Goal: Submit feedback/report problem

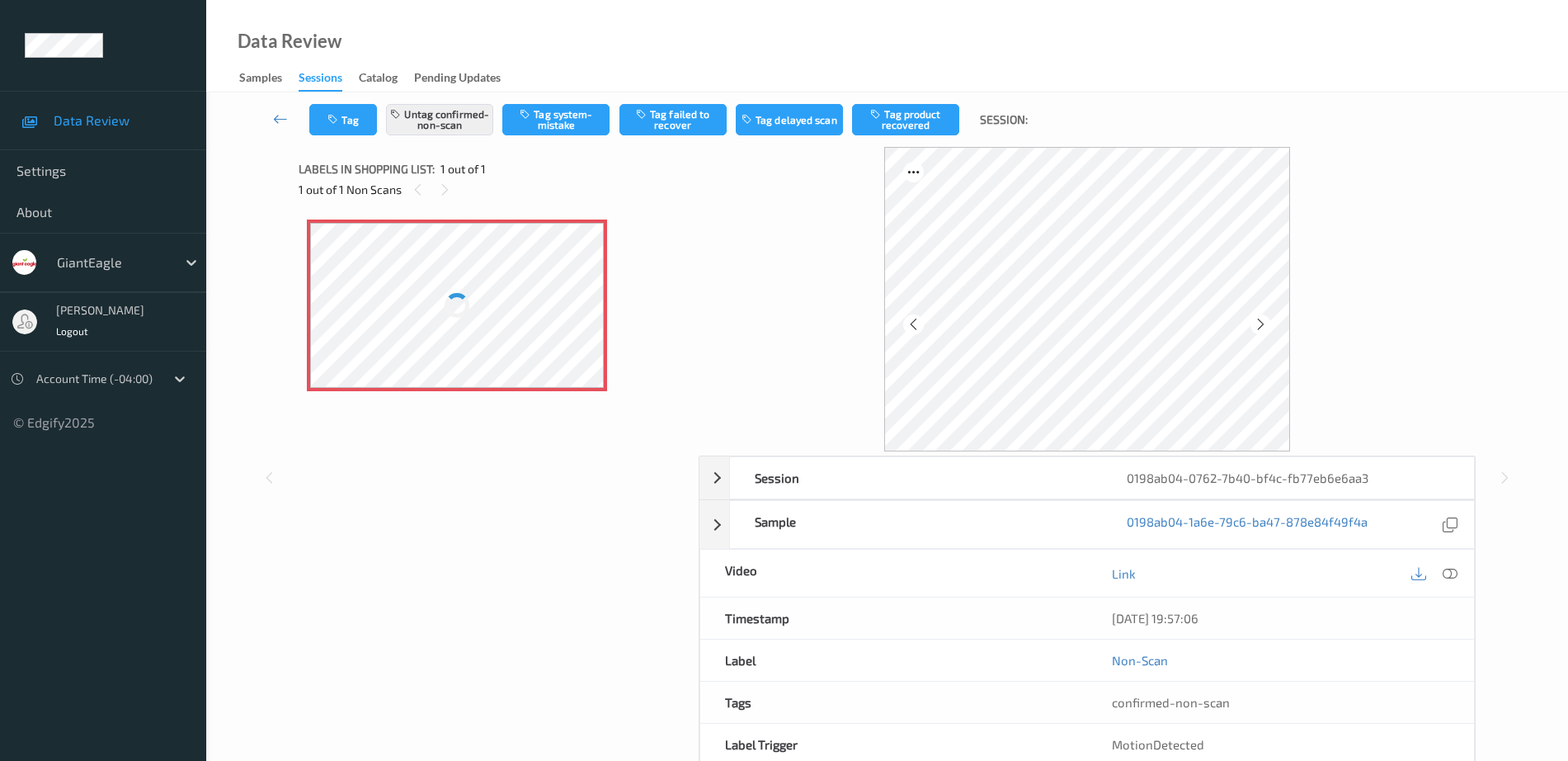
click at [478, 298] on div at bounding box center [457, 305] width 294 height 165
click at [1262, 325] on icon at bounding box center [1261, 324] width 14 height 15
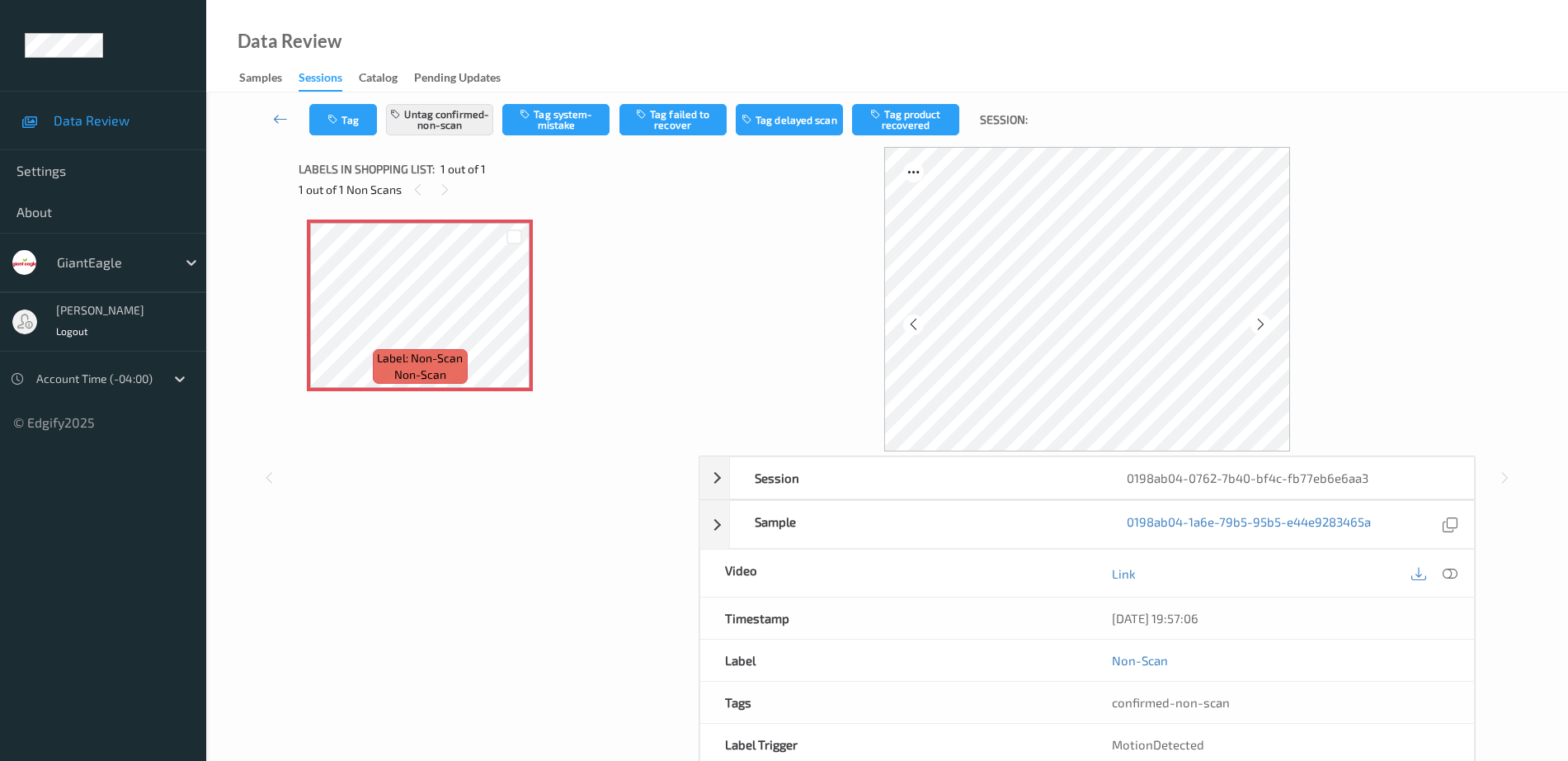
click at [1262, 325] on icon at bounding box center [1261, 324] width 14 height 15
click at [374, 350] on div "Label: Non-Scan non-scan" at bounding box center [420, 365] width 94 height 34
click at [1452, 571] on icon at bounding box center [1450, 573] width 15 height 15
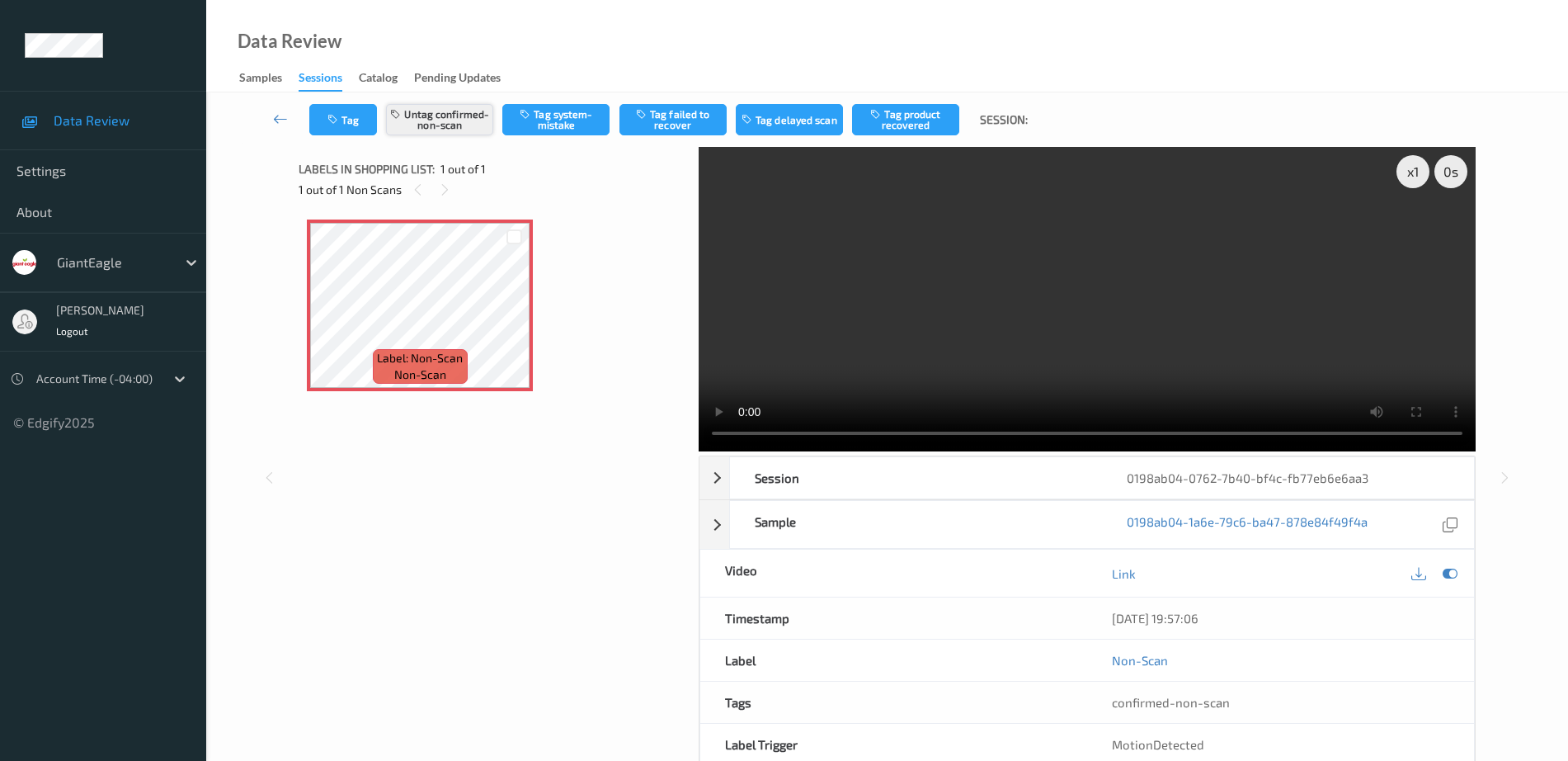
click at [438, 117] on button "Untag confirmed-non-scan" at bounding box center [440, 120] width 108 height 32
click at [570, 120] on button "Tag system-mistake" at bounding box center [556, 120] width 108 height 32
click at [334, 114] on icon "button" at bounding box center [334, 119] width 14 height 11
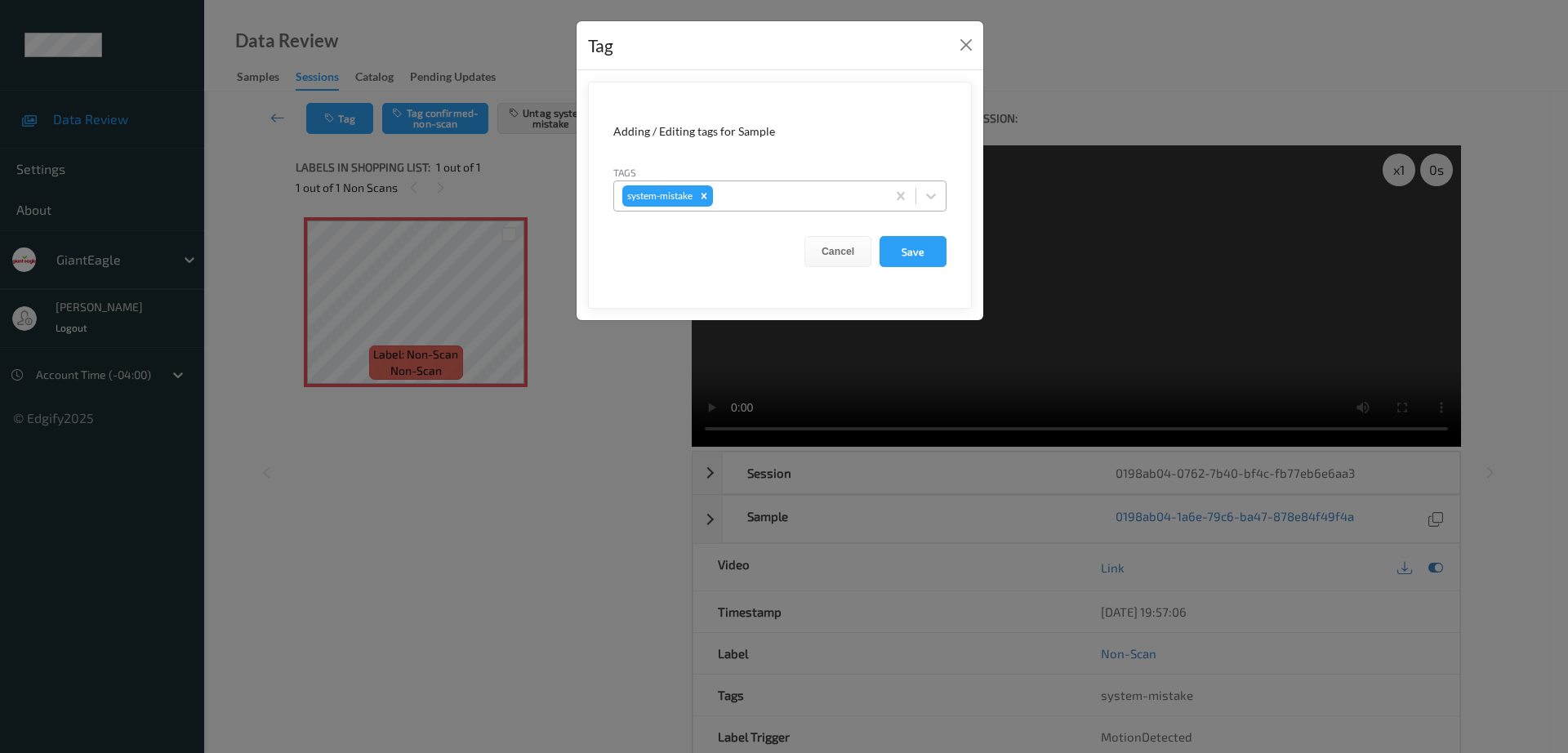
click at [756, 199] on div at bounding box center [797, 196] width 162 height 19
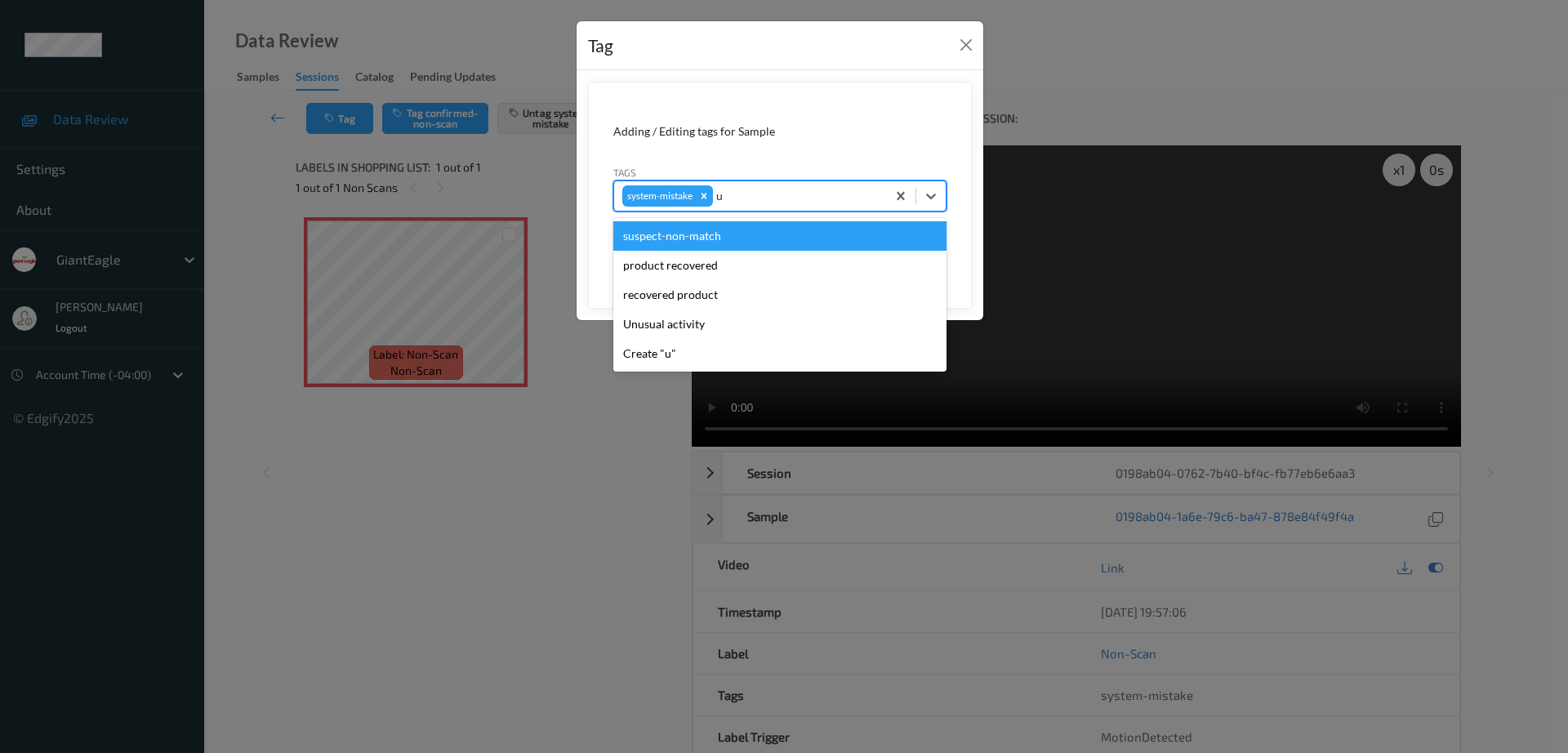
type input "un"
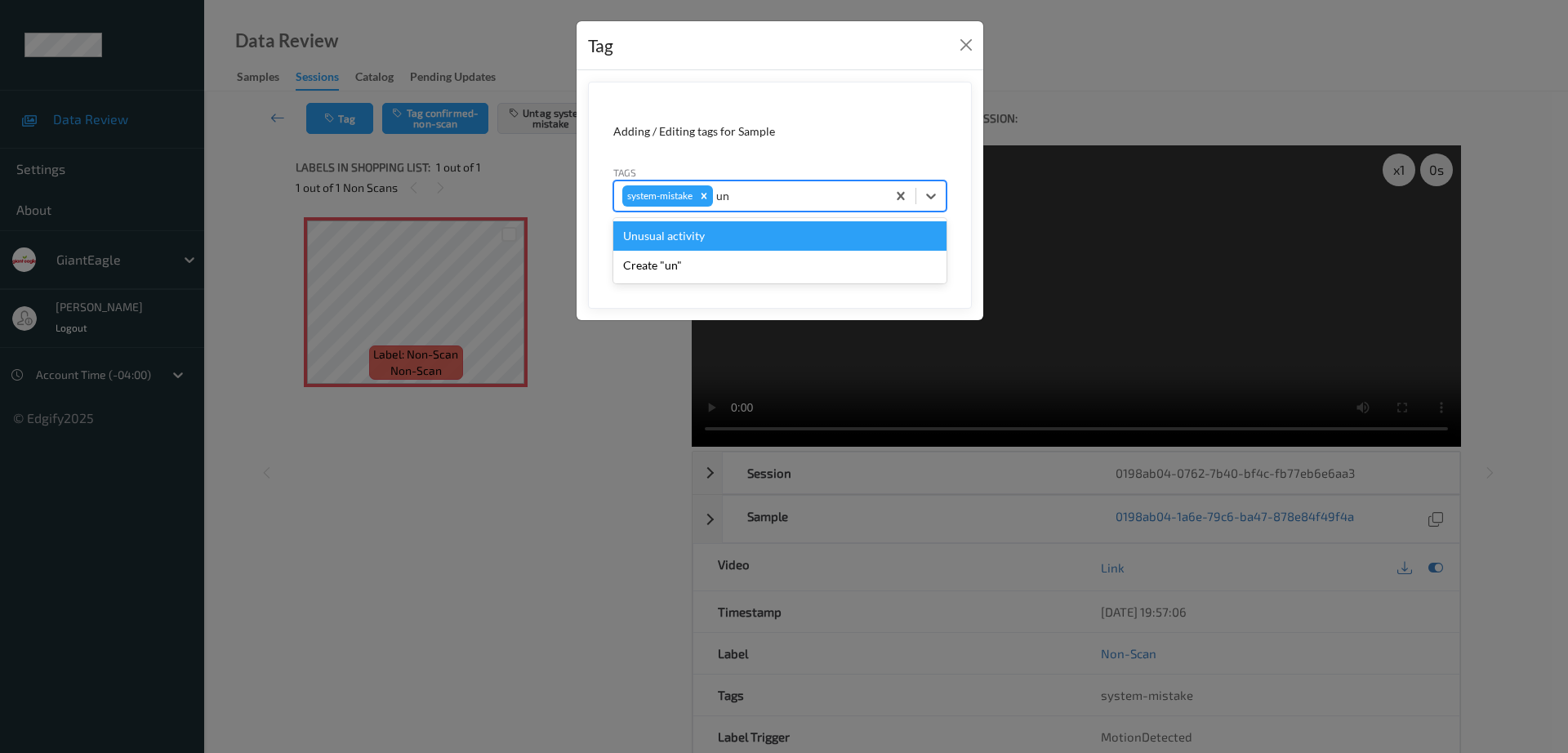
click at [697, 232] on div "Unusual activity" at bounding box center [779, 236] width 333 height 30
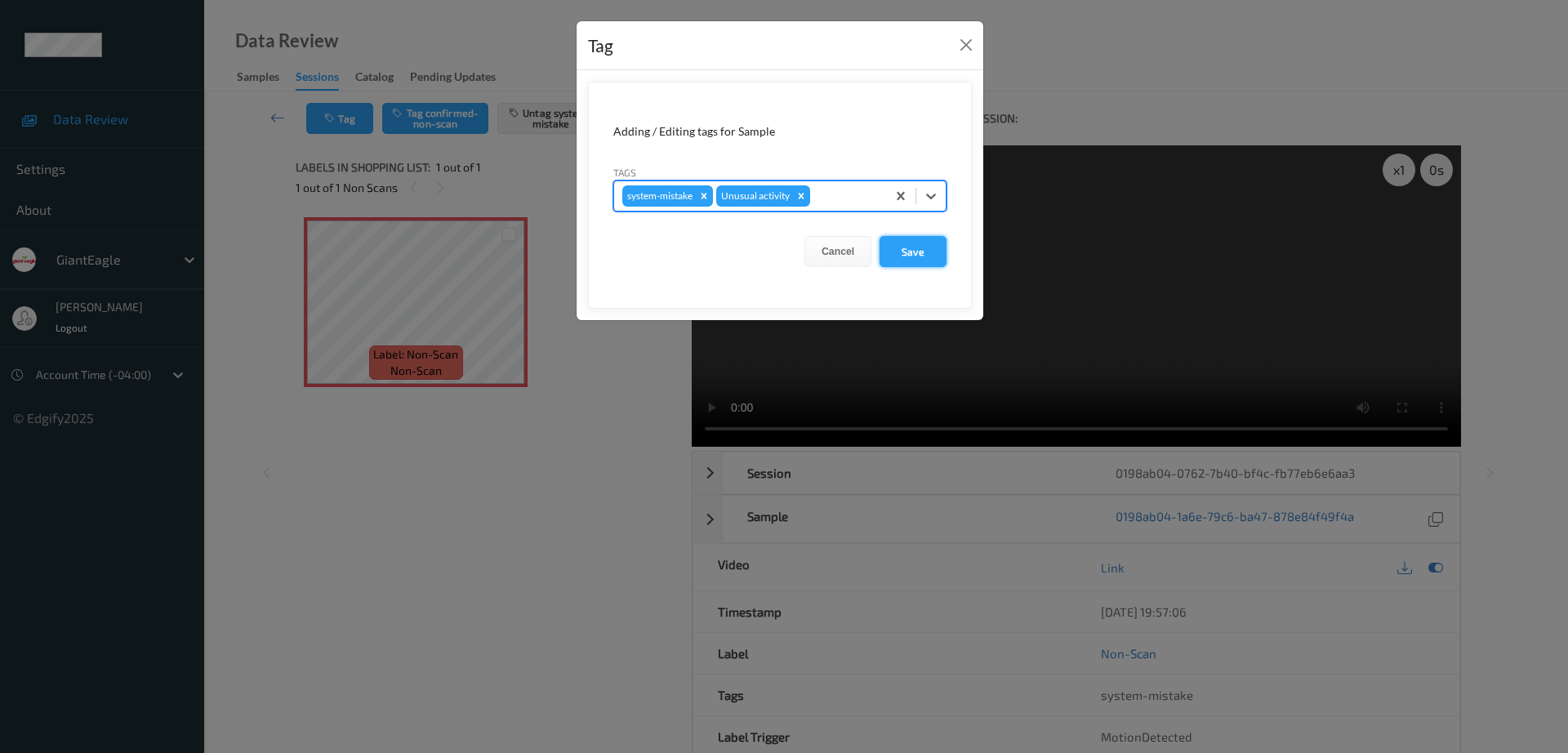
click at [901, 256] on button "Save" at bounding box center [913, 252] width 67 height 31
